Goal: Information Seeking & Learning: Find specific fact

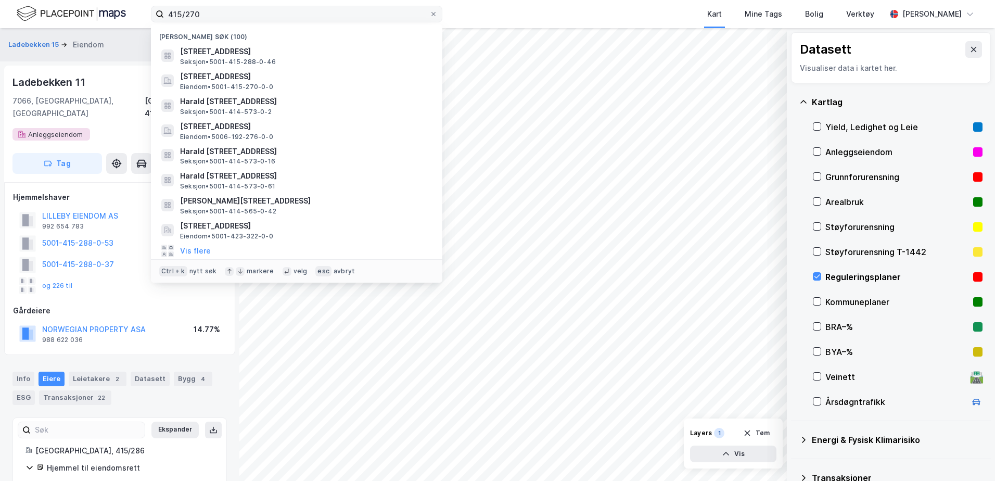
click at [164, 14] on input "415/270" at bounding box center [296, 14] width 265 height 16
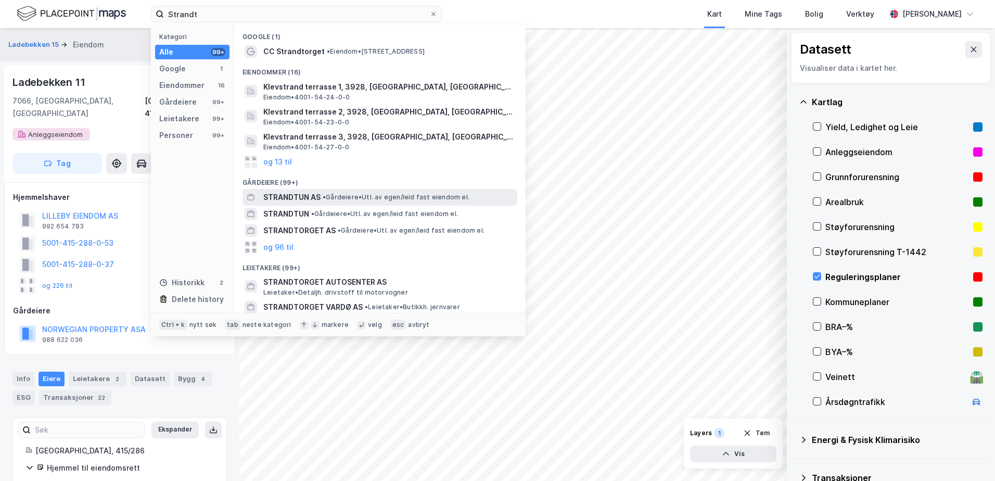
type input "Strandt"
click at [309, 196] on span "STRANDTUN AS" at bounding box center [291, 197] width 57 height 12
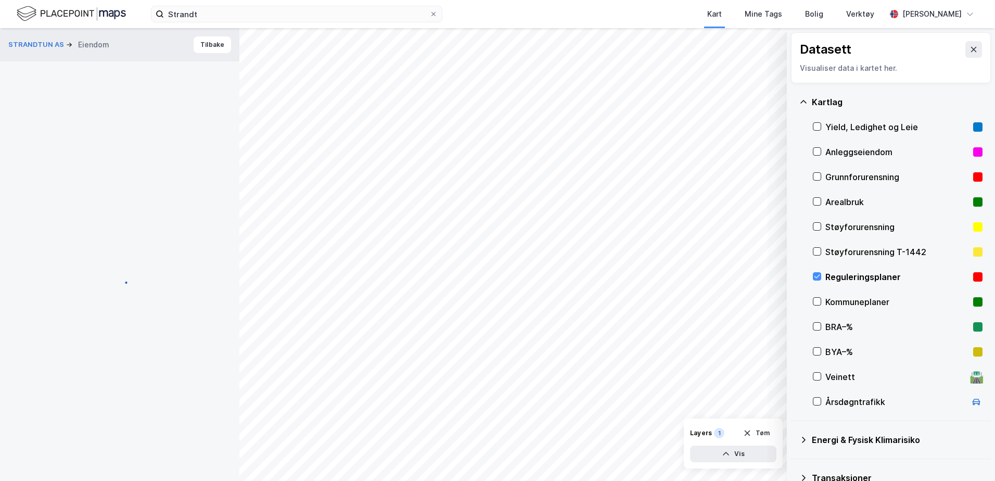
scroll to position [11, 0]
